Goal: Check status: Check status

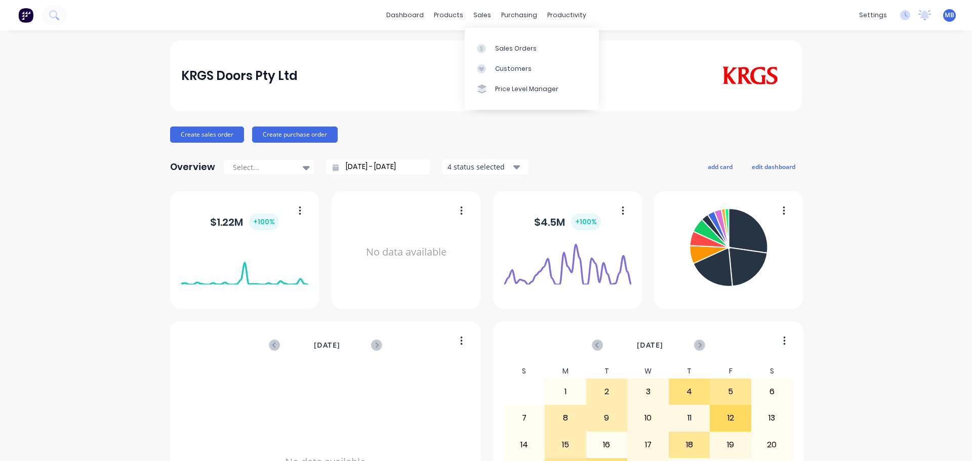
drag, startPoint x: 470, startPoint y: 13, endPoint x: 479, endPoint y: 26, distance: 15.0
click at [473, 19] on div "sales" at bounding box center [482, 15] width 28 height 15
click at [500, 50] on div "Sales Orders" at bounding box center [516, 48] width 42 height 9
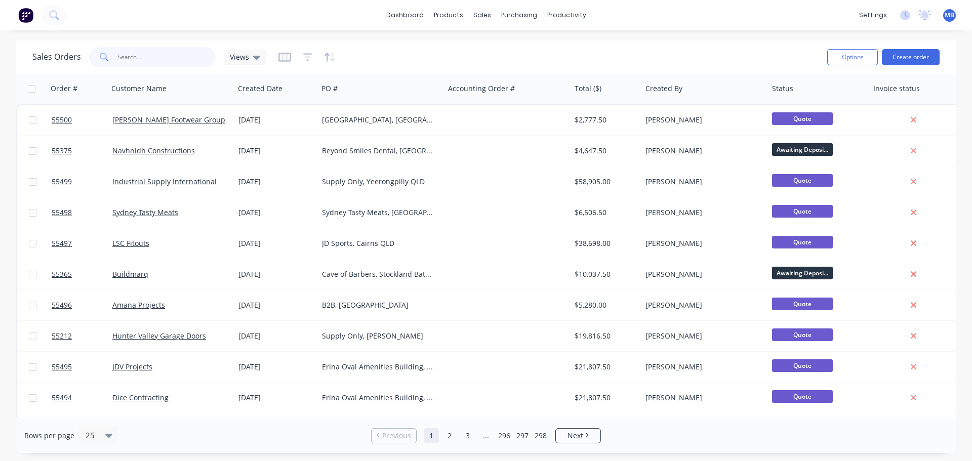
click at [143, 54] on input "text" at bounding box center [166, 57] width 99 height 20
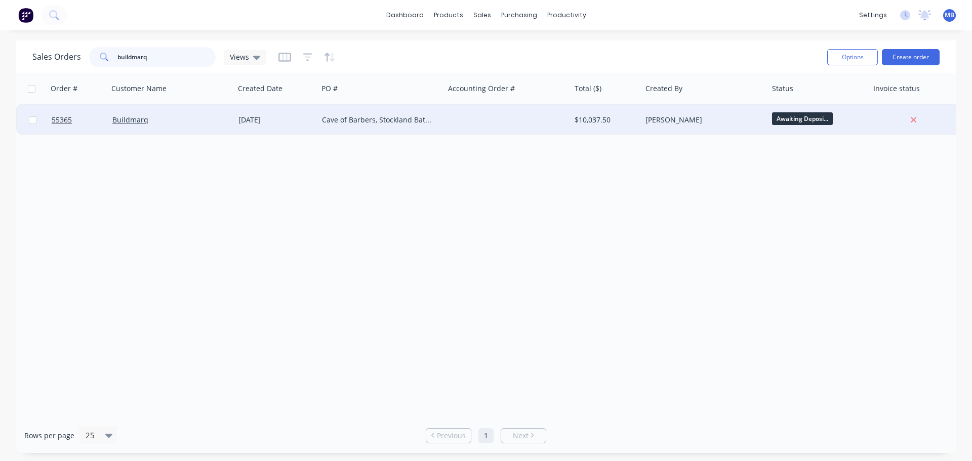
type input "buildmarq"
click at [718, 113] on div "[PERSON_NAME]" at bounding box center [705, 120] width 127 height 30
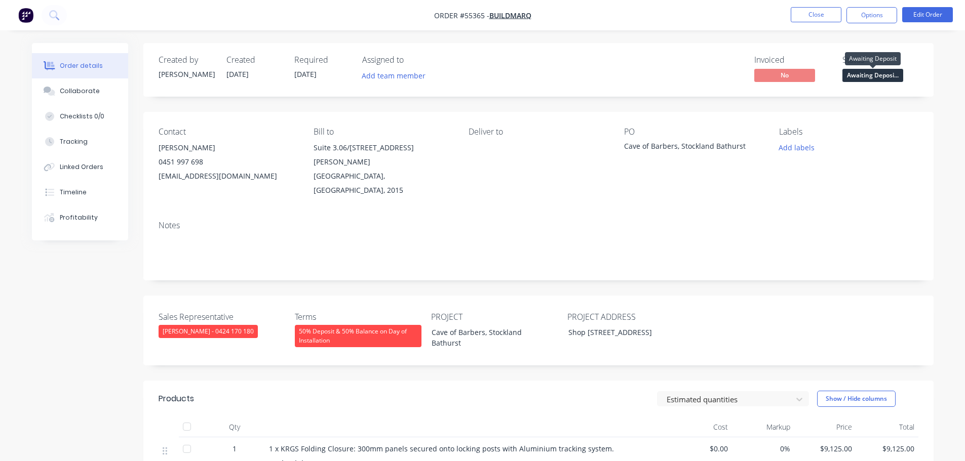
click at [868, 81] on span "Awaiting Deposi..." at bounding box center [872, 75] width 61 height 13
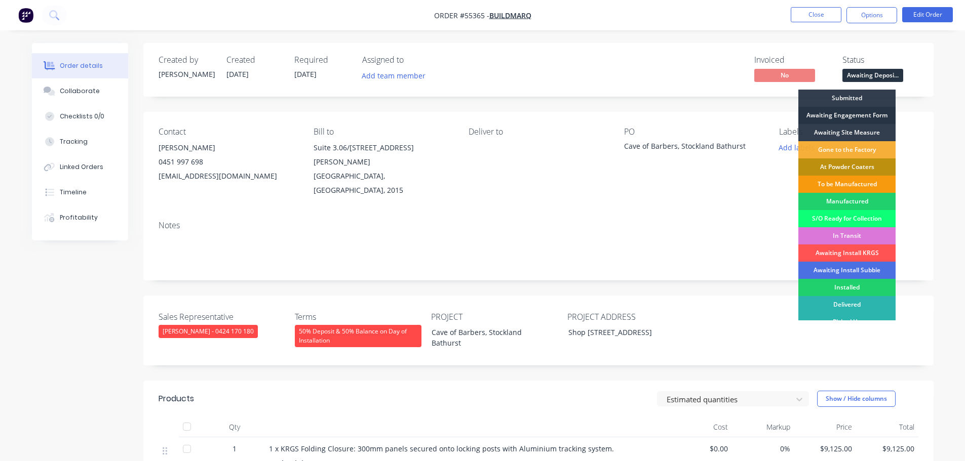
click at [840, 113] on div "Awaiting Engagement Form" at bounding box center [846, 115] width 97 height 17
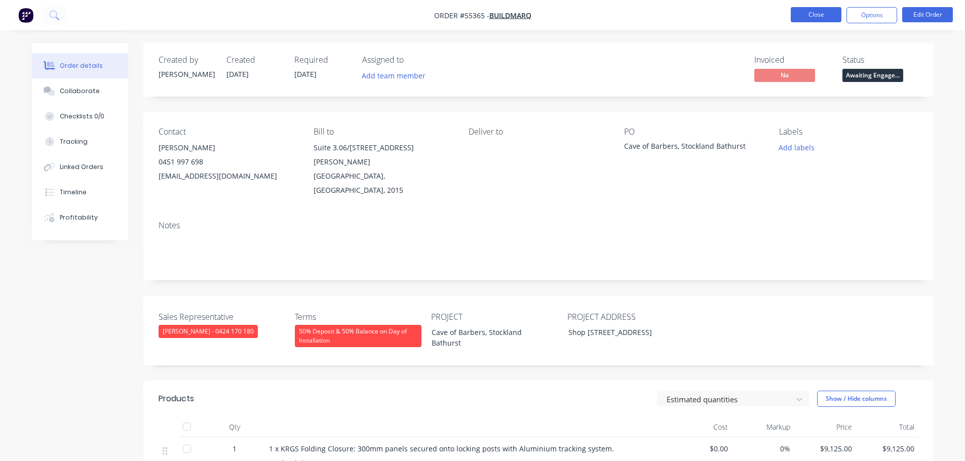
click at [824, 17] on button "Close" at bounding box center [816, 14] width 51 height 15
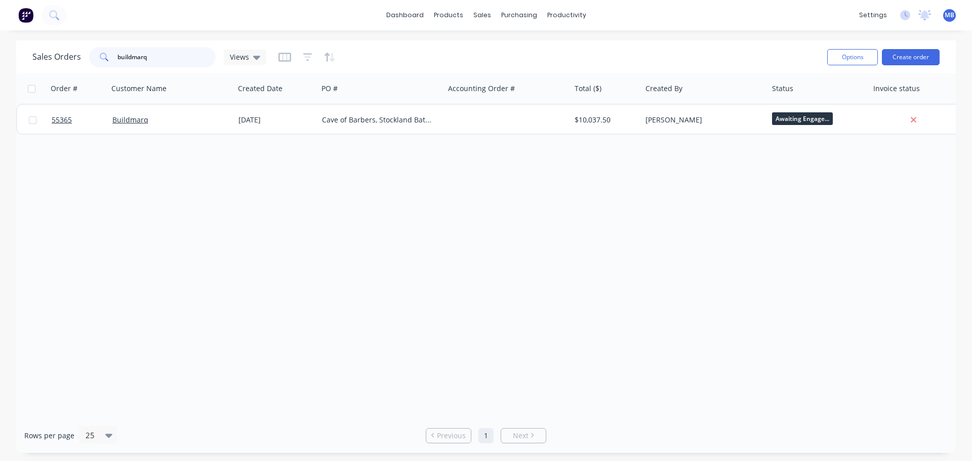
drag, startPoint x: 154, startPoint y: 58, endPoint x: 48, endPoint y: 36, distance: 108.1
click at [48, 36] on div "dashboard products sales purchasing productivity dashboard products Product Cat…" at bounding box center [486, 230] width 972 height 461
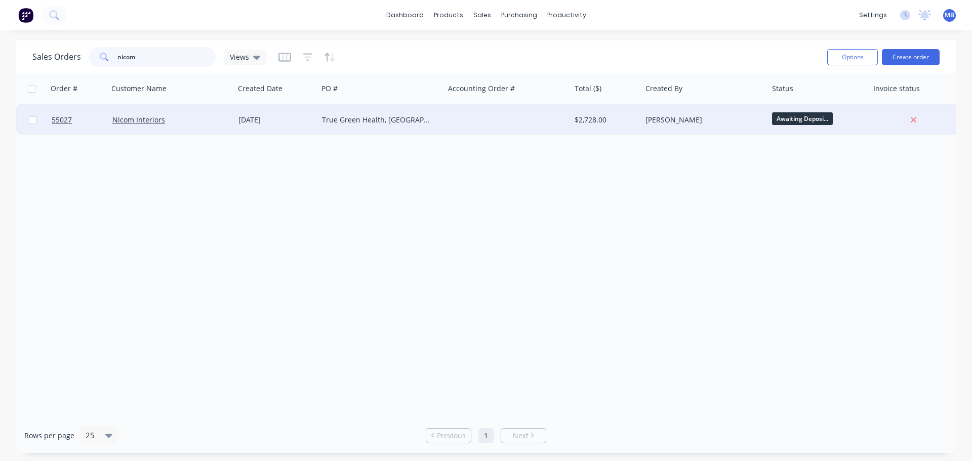
type input "nicom"
click at [617, 122] on div "$2,728.00" at bounding box center [605, 120] width 60 height 10
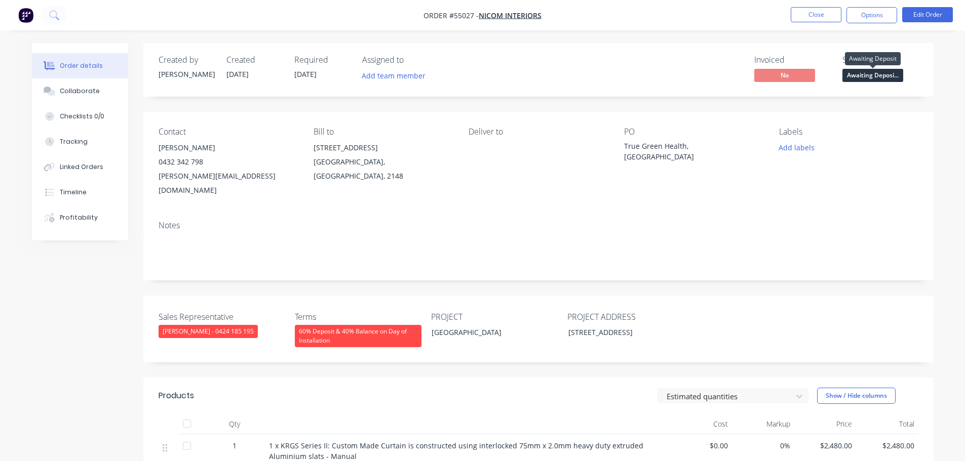
click at [857, 81] on span "Awaiting Deposi..." at bounding box center [872, 75] width 61 height 13
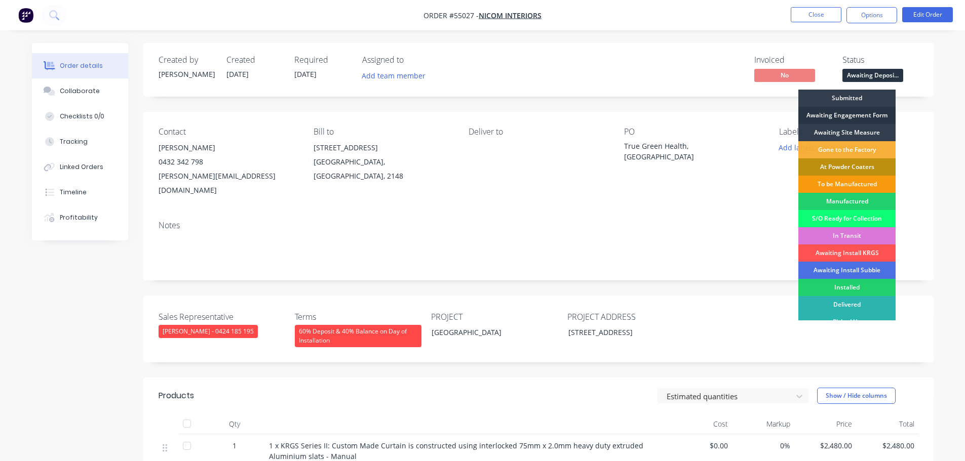
click at [835, 114] on div "Awaiting Engagement Form" at bounding box center [846, 115] width 97 height 17
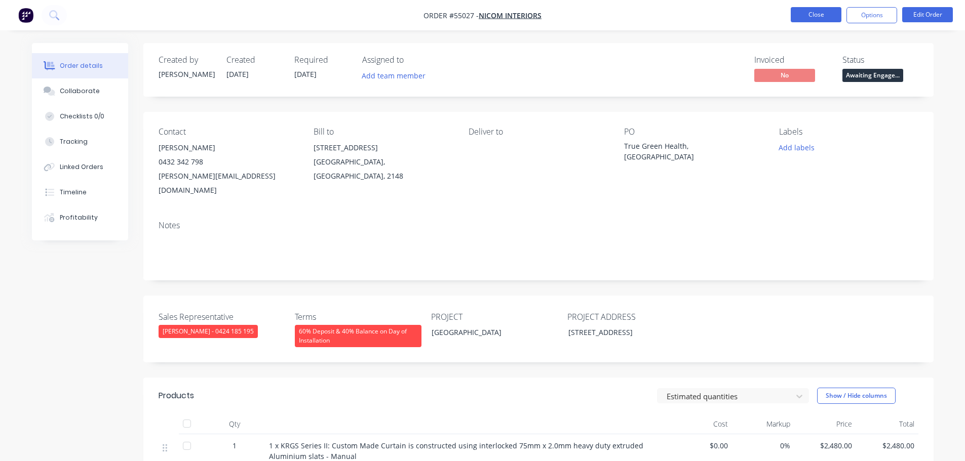
click at [824, 16] on button "Close" at bounding box center [816, 14] width 51 height 15
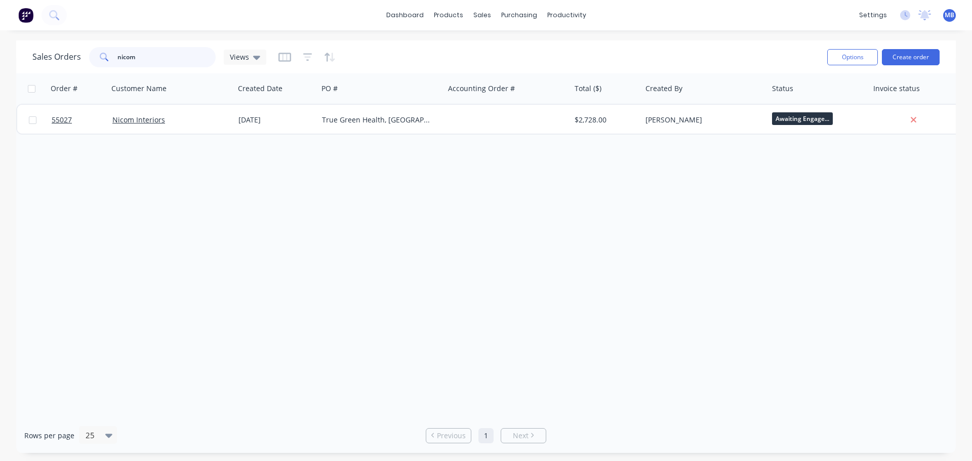
drag, startPoint x: 142, startPoint y: 58, endPoint x: 108, endPoint y: 52, distance: 34.5
click at [108, 52] on div "nicom" at bounding box center [152, 57] width 127 height 20
type input "e"
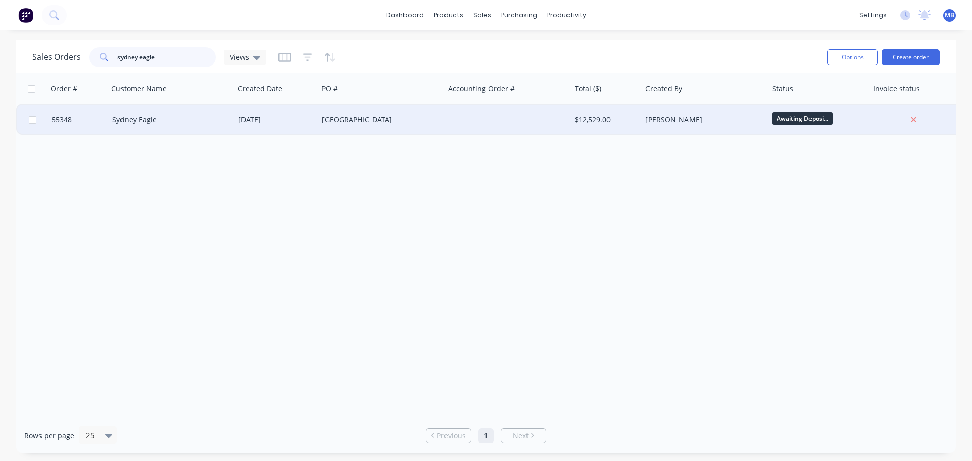
type input "sydney eagle"
click at [765, 115] on div "[PERSON_NAME]" at bounding box center [705, 120] width 127 height 30
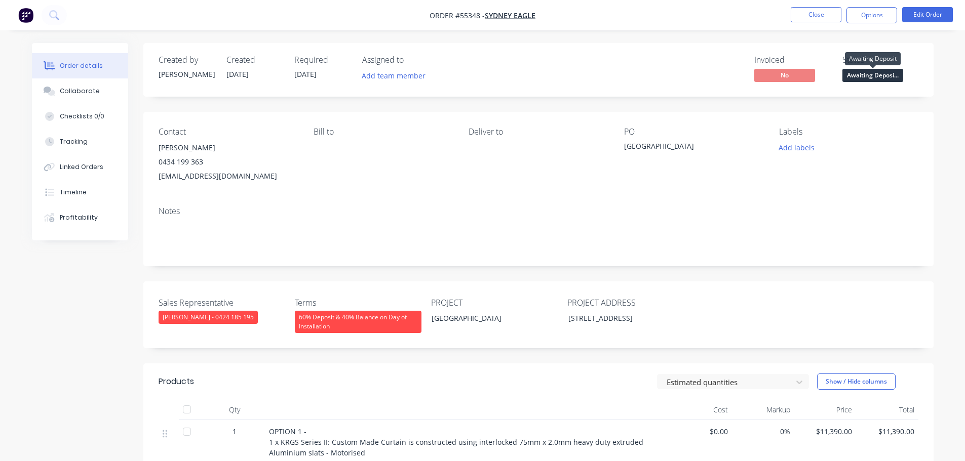
click at [854, 72] on span "Awaiting Deposi..." at bounding box center [872, 75] width 61 height 13
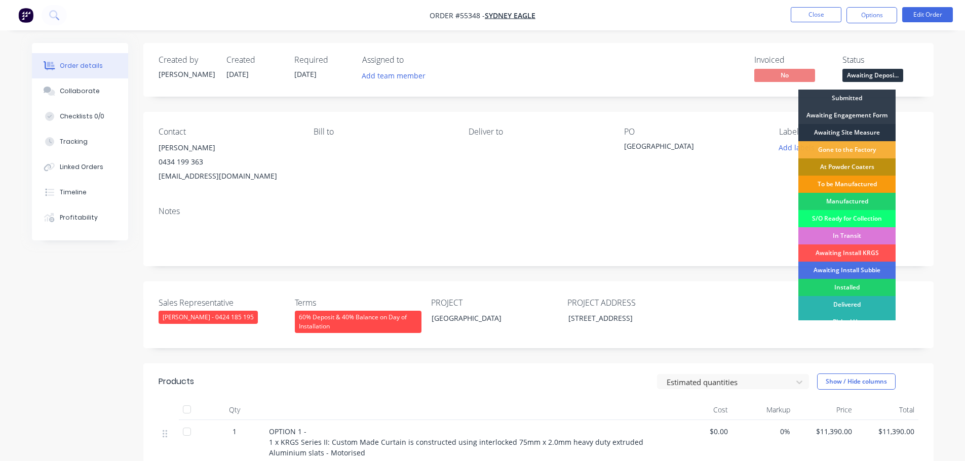
click at [835, 129] on div "Awaiting Site Measure" at bounding box center [846, 132] width 97 height 17
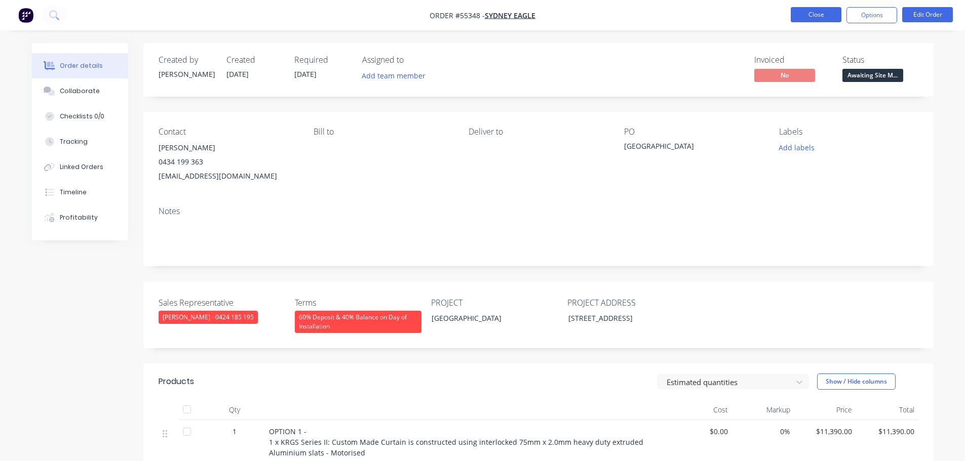
click at [810, 16] on button "Close" at bounding box center [816, 14] width 51 height 15
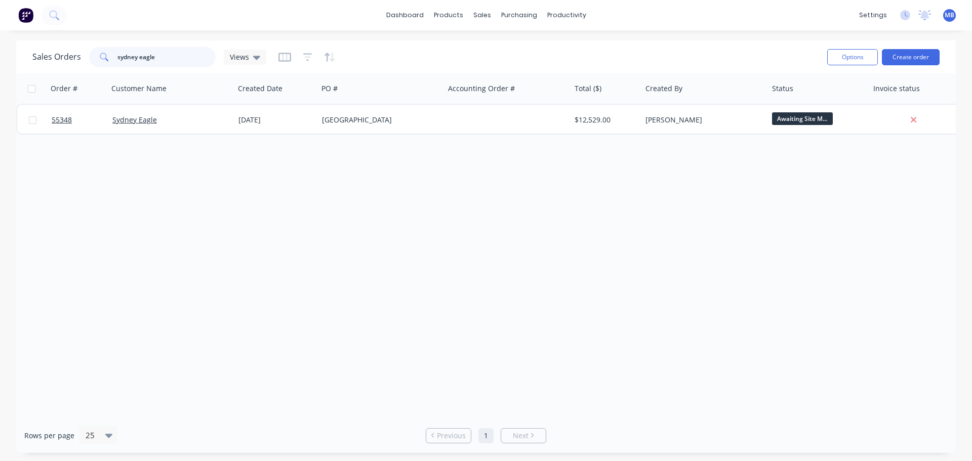
drag, startPoint x: 161, startPoint y: 55, endPoint x: 114, endPoint y: 54, distance: 47.1
click at [114, 54] on div "sydney eagle" at bounding box center [152, 57] width 127 height 20
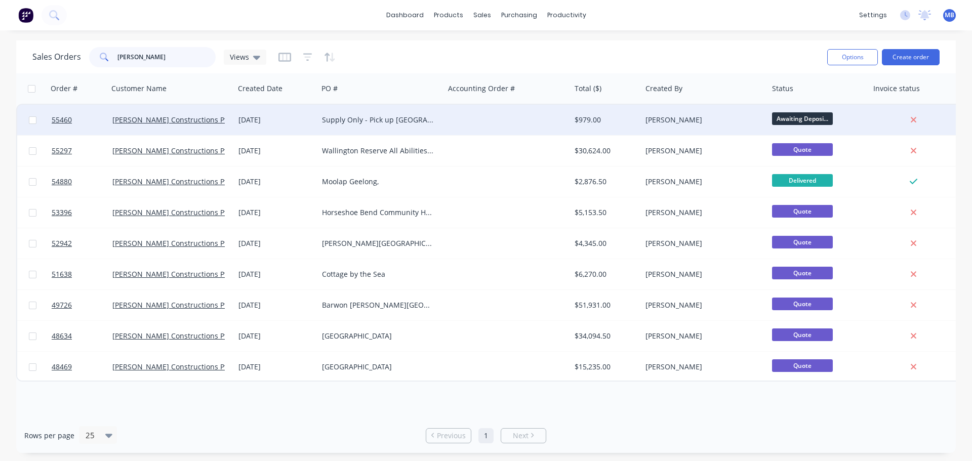
type input "[PERSON_NAME]"
click at [703, 121] on div "[PERSON_NAME]" at bounding box center [702, 120] width 112 height 10
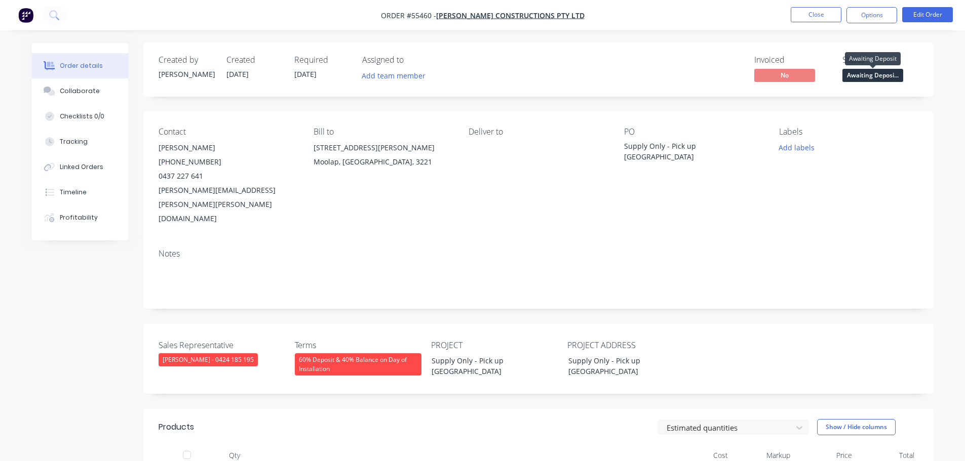
click at [877, 77] on span "Awaiting Deposi..." at bounding box center [872, 75] width 61 height 13
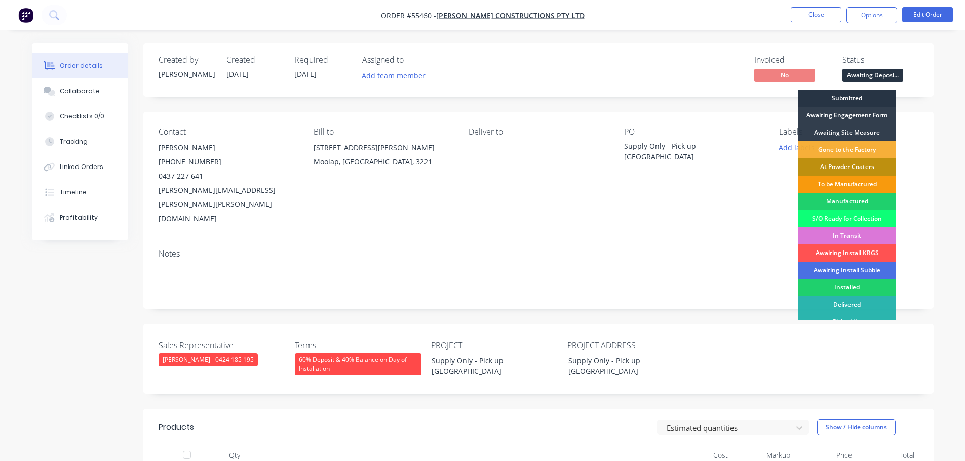
click at [843, 96] on div "Submitted" at bounding box center [846, 98] width 97 height 17
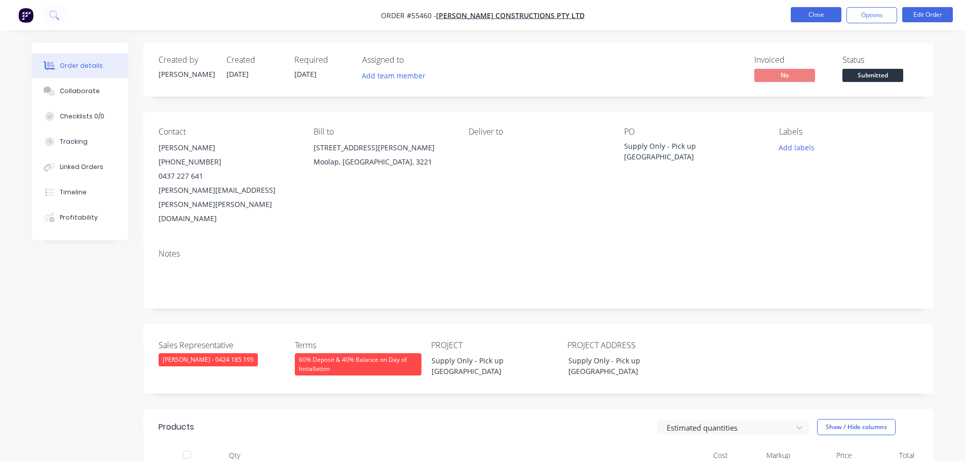
click at [828, 19] on button "Close" at bounding box center [816, 14] width 51 height 15
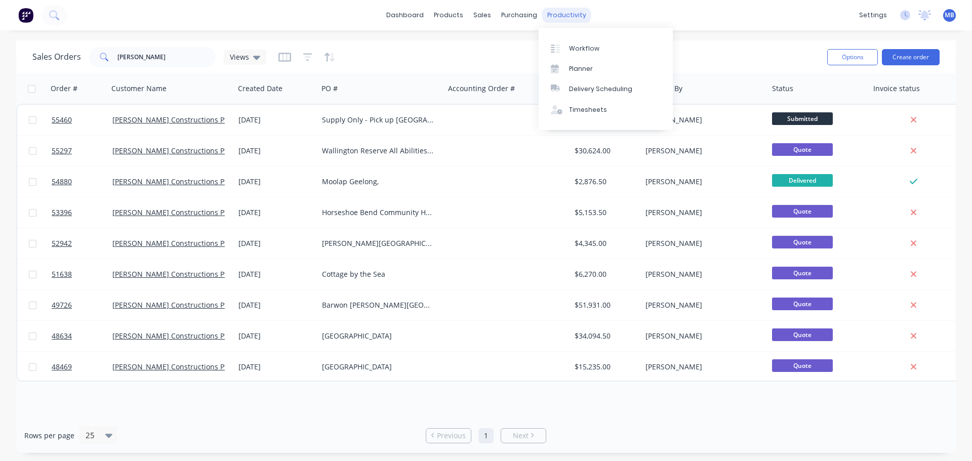
click at [568, 14] on div "productivity" at bounding box center [566, 15] width 49 height 15
click at [579, 47] on div "Workflow" at bounding box center [584, 48] width 30 height 9
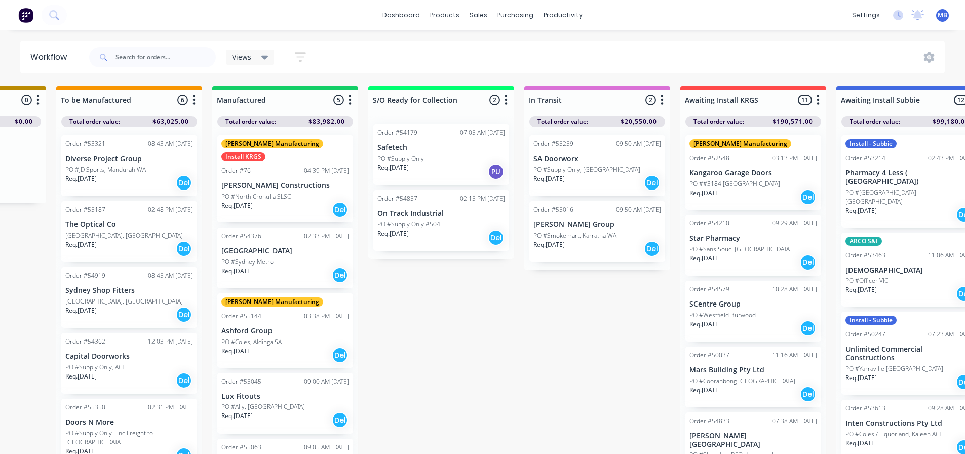
scroll to position [0, 521]
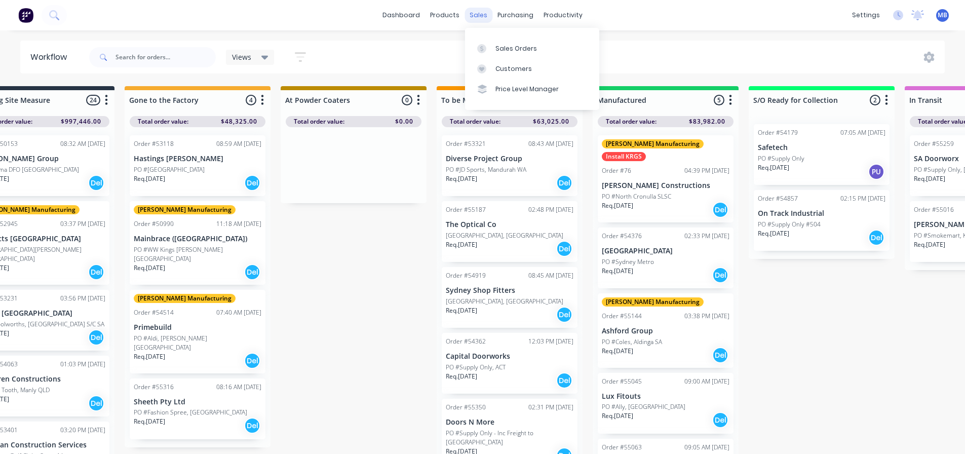
click at [478, 13] on div "sales" at bounding box center [478, 15] width 28 height 15
click at [122, 58] on input "text" at bounding box center [165, 57] width 100 height 20
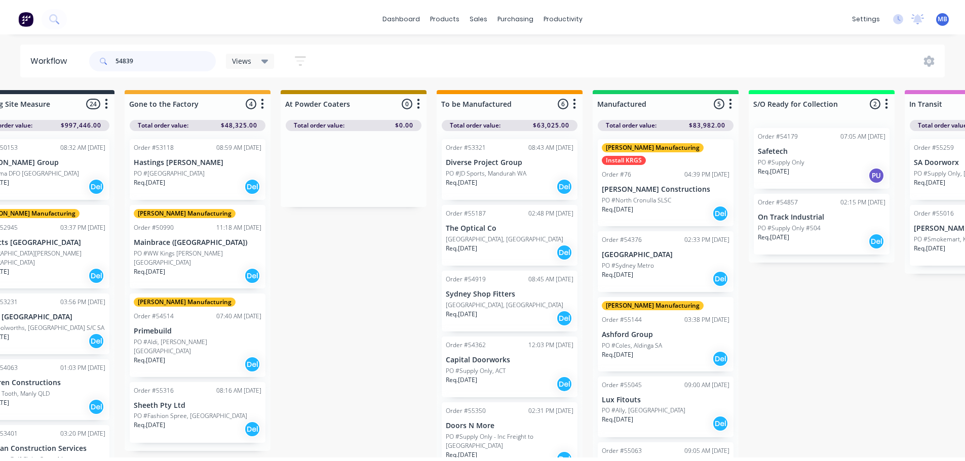
scroll to position [0, 0]
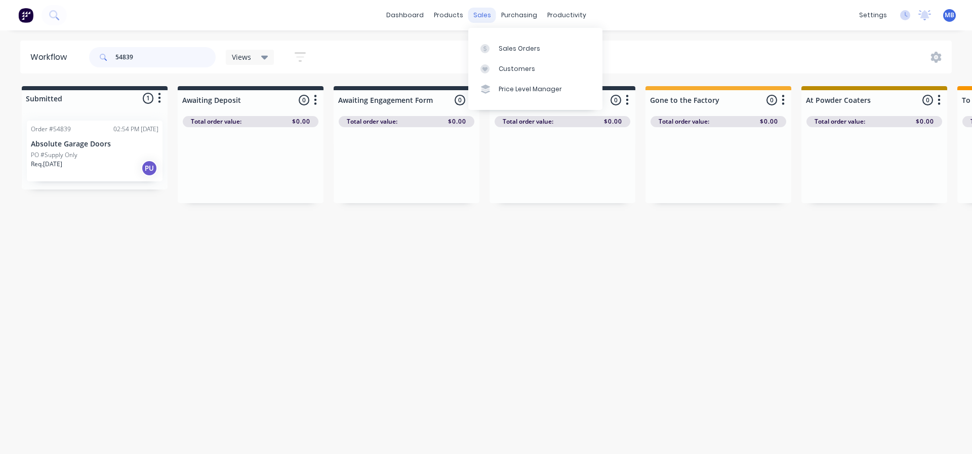
type input "54839"
click at [487, 16] on div "sales" at bounding box center [482, 15] width 28 height 15
click at [504, 47] on div "Sales Orders" at bounding box center [520, 48] width 42 height 9
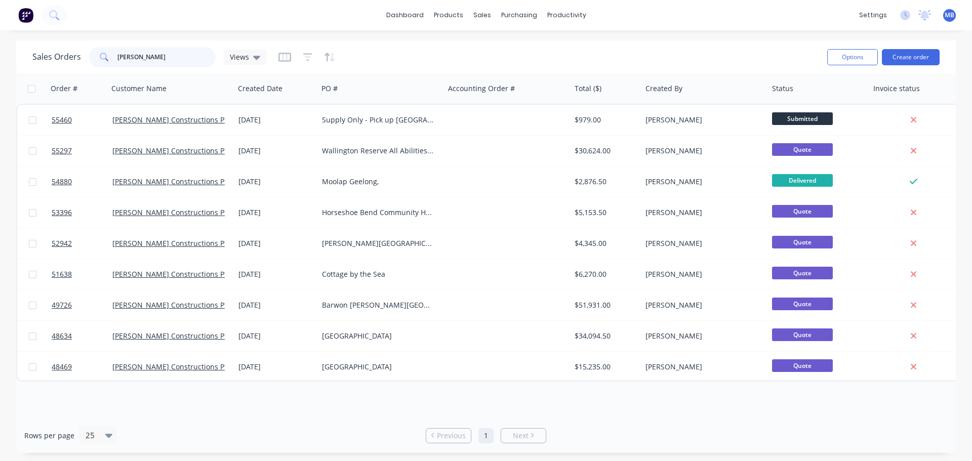
drag, startPoint x: 152, startPoint y: 61, endPoint x: 13, endPoint y: 56, distance: 139.4
click at [17, 56] on div "Sales Orders [PERSON_NAME] Views Options Create order" at bounding box center [486, 57] width 940 height 33
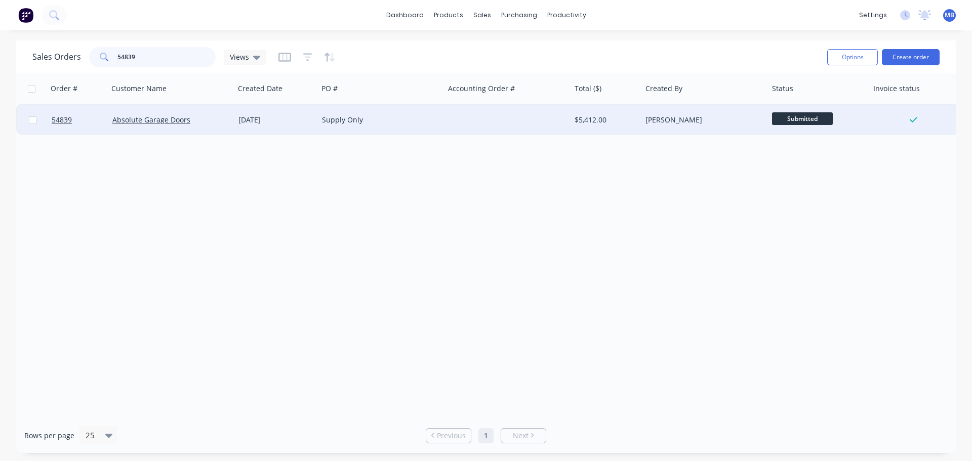
type input "54839"
click at [651, 123] on div "[PERSON_NAME]" at bounding box center [702, 120] width 112 height 10
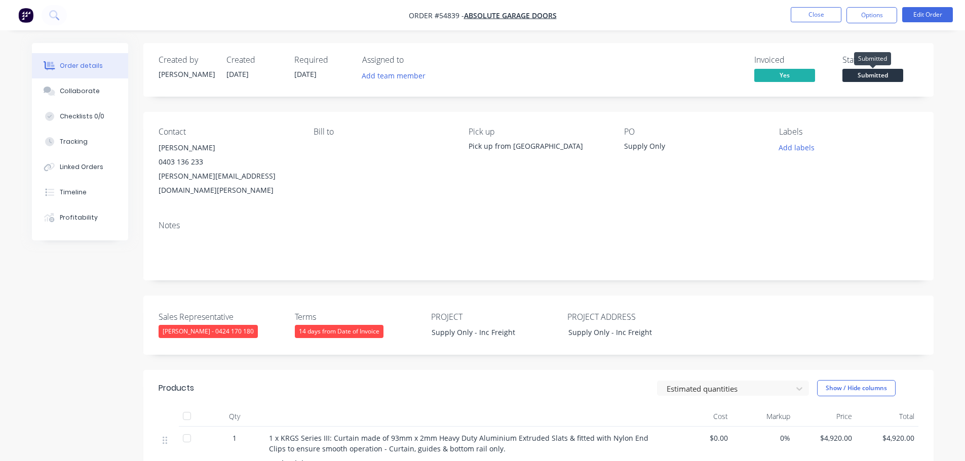
click at [856, 75] on span "Submitted" at bounding box center [872, 75] width 61 height 13
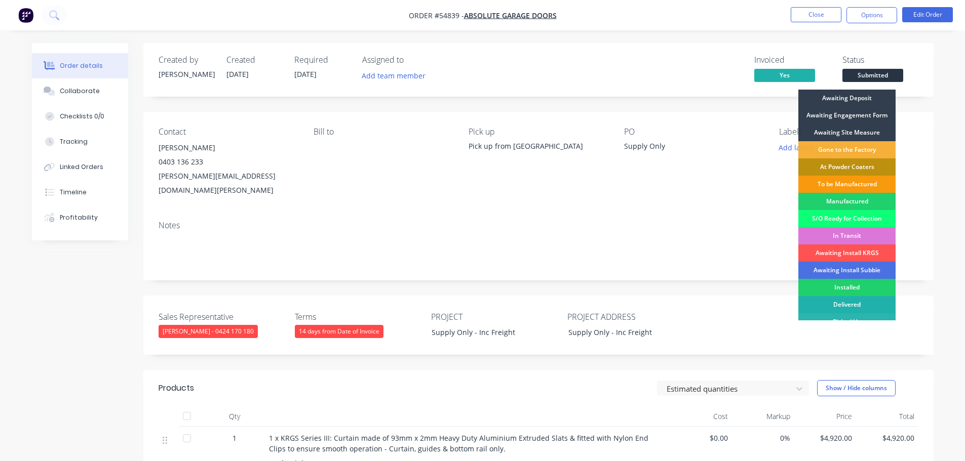
click at [848, 301] on div "Delivered" at bounding box center [846, 304] width 97 height 17
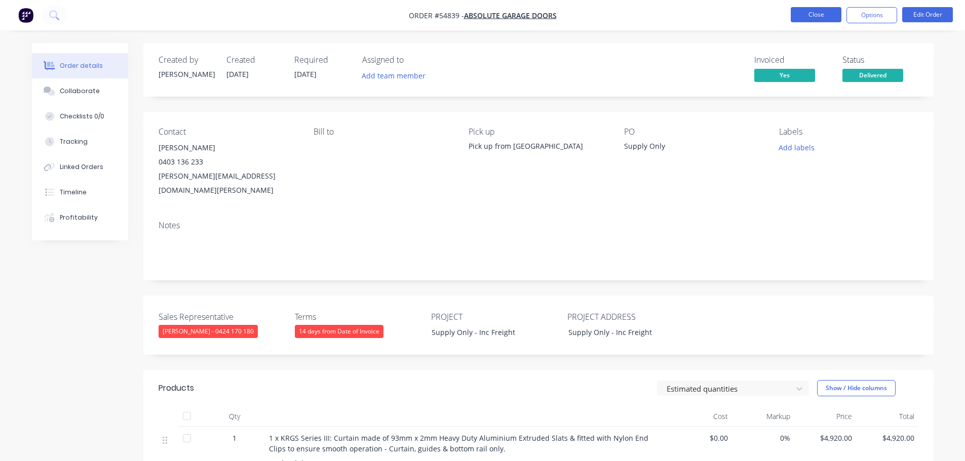
click at [819, 15] on button "Close" at bounding box center [816, 14] width 51 height 15
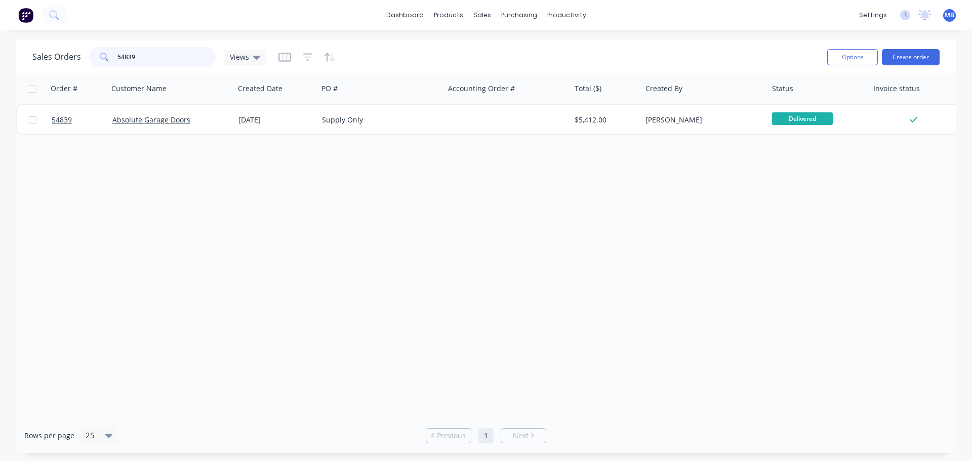
drag, startPoint x: 143, startPoint y: 54, endPoint x: 96, endPoint y: 49, distance: 47.4
click at [107, 49] on div "54839" at bounding box center [152, 57] width 127 height 20
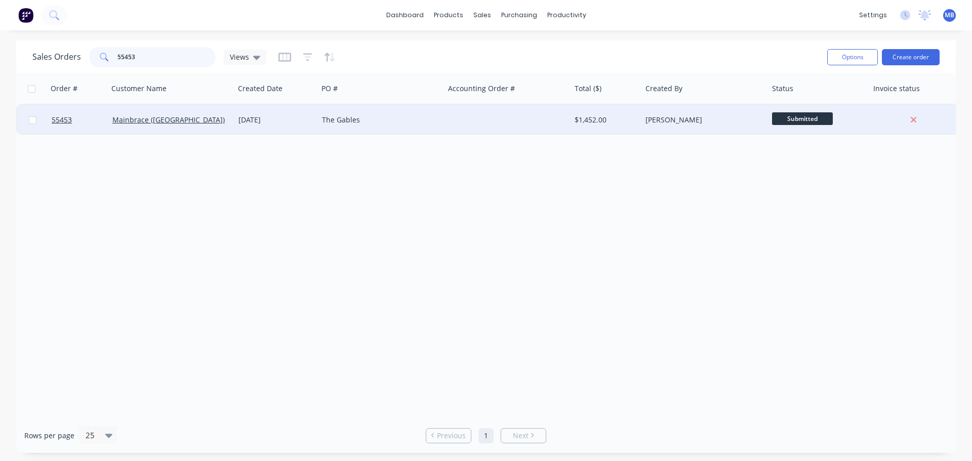
type input "55453"
click at [764, 116] on div "[PERSON_NAME]" at bounding box center [705, 120] width 127 height 30
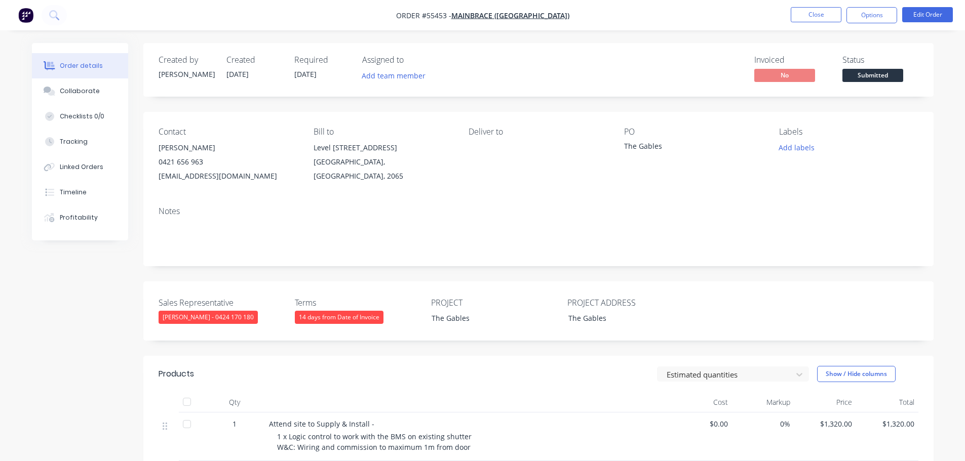
click at [878, 72] on span "Submitted" at bounding box center [872, 75] width 61 height 13
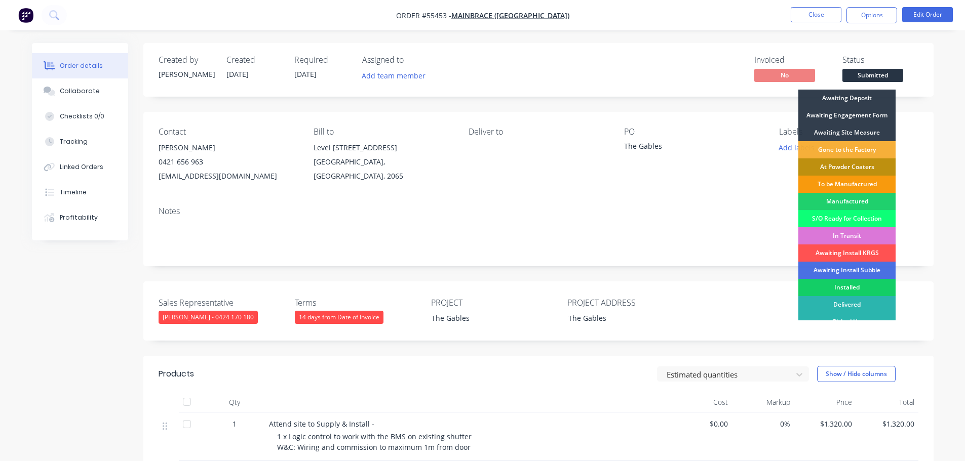
click at [852, 288] on div "Installed" at bounding box center [846, 287] width 97 height 17
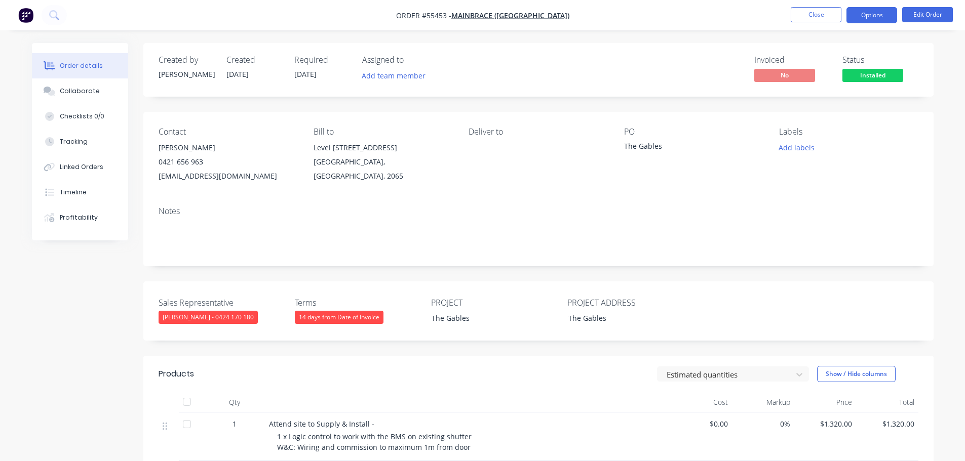
click at [871, 11] on button "Options" at bounding box center [871, 15] width 51 height 16
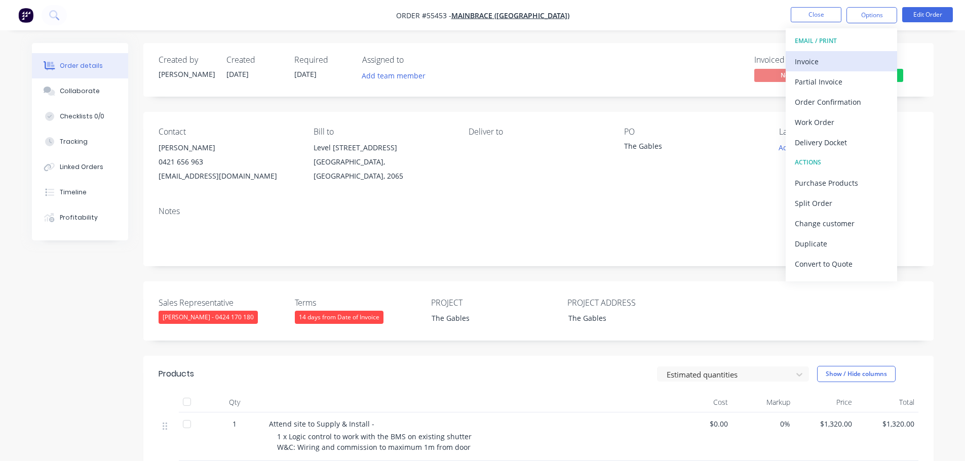
click at [798, 63] on div "Invoice" at bounding box center [841, 61] width 93 height 15
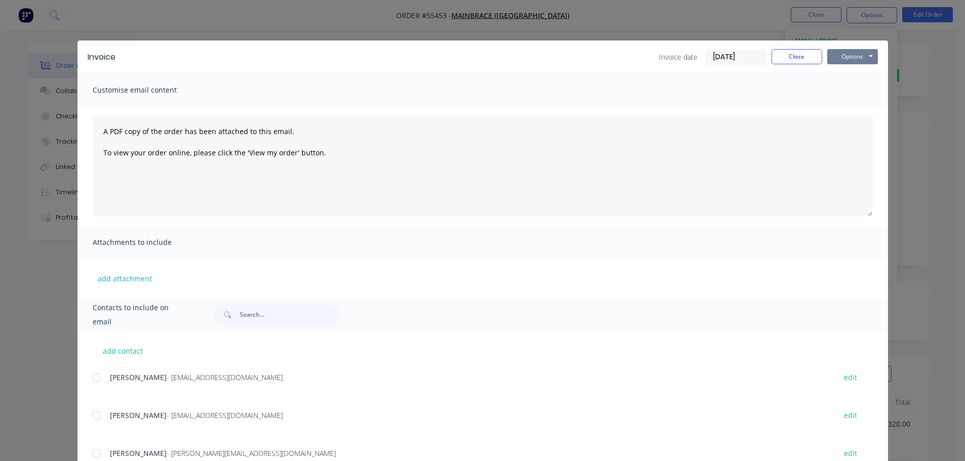
click at [850, 57] on button "Options" at bounding box center [852, 56] width 51 height 15
click at [840, 90] on button "Print" at bounding box center [859, 91] width 65 height 17
click at [798, 59] on button "Close" at bounding box center [796, 56] width 51 height 15
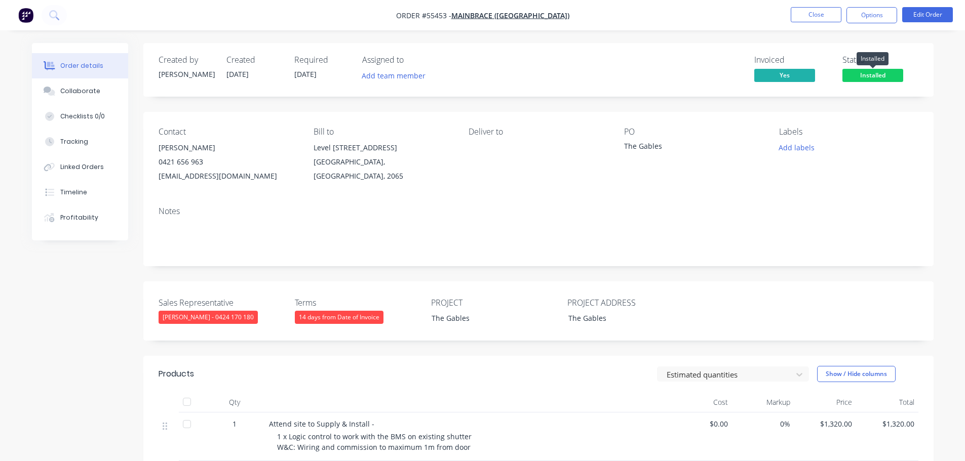
click at [877, 79] on span "Installed" at bounding box center [872, 75] width 61 height 13
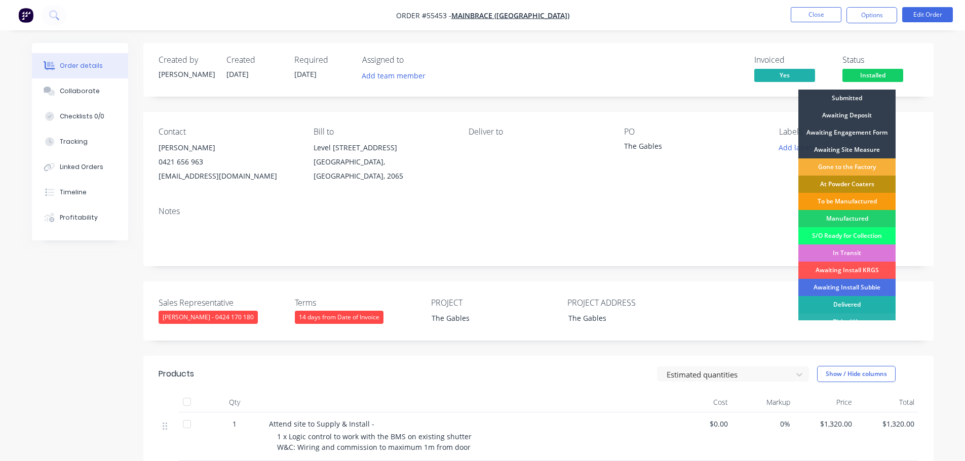
click at [852, 302] on div "Delivered" at bounding box center [846, 304] width 97 height 17
